Goal: Navigation & Orientation: Find specific page/section

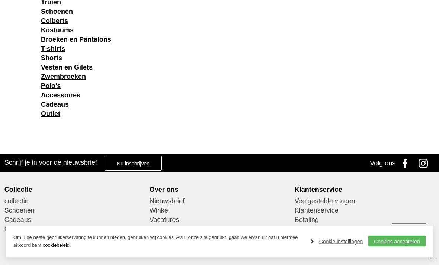
scroll to position [1020, 0]
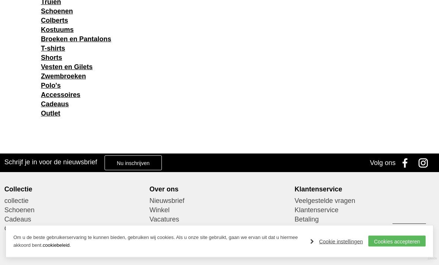
click at [67, 76] on link "Zwembroeken" at bounding box center [63, 76] width 45 height 7
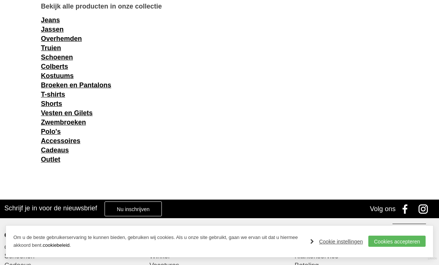
scroll to position [969, 0]
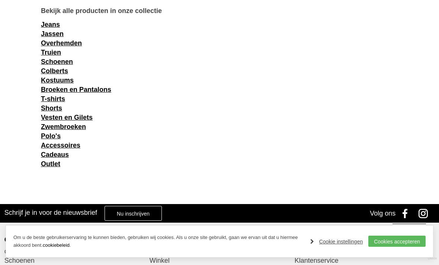
click at [45, 109] on link "Shorts" at bounding box center [51, 108] width 21 height 7
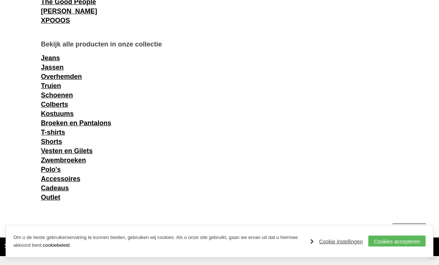
scroll to position [936, 0]
click at [73, 77] on link "Overhemden" at bounding box center [61, 76] width 41 height 7
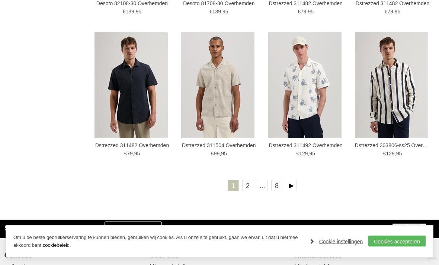
scroll to position [1281, 0]
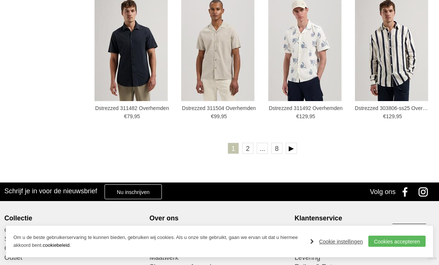
click at [294, 149] on link at bounding box center [291, 148] width 11 height 11
